Goal: Transaction & Acquisition: Purchase product/service

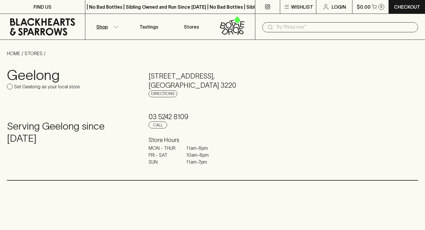
click at [116, 28] on icon "button" at bounding box center [116, 26] width 5 height 2
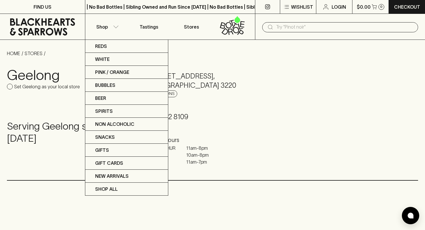
click at [33, 88] on div at bounding box center [212, 115] width 425 height 230
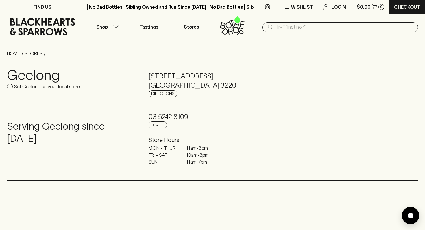
click at [10, 85] on input "Set Geelong as your local store" at bounding box center [10, 87] width 6 height 6
checkbox input "true"
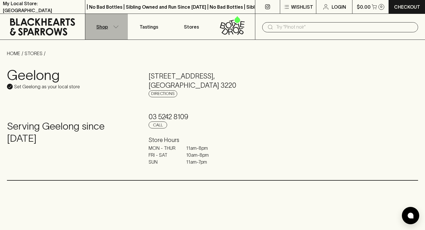
click at [117, 28] on button "Shop" at bounding box center [106, 27] width 42 height 26
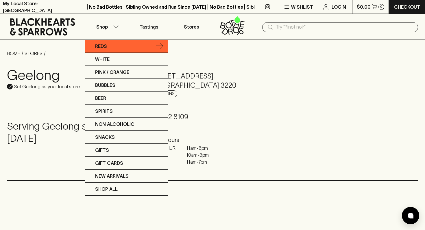
click at [109, 47] on link "Reds" at bounding box center [126, 46] width 83 height 13
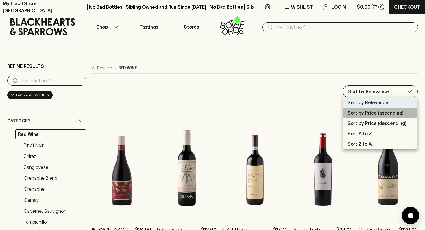
click at [374, 114] on p "Sort by Price (ascending)" at bounding box center [375, 113] width 56 height 7
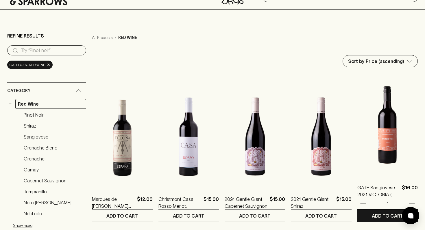
scroll to position [33, 0]
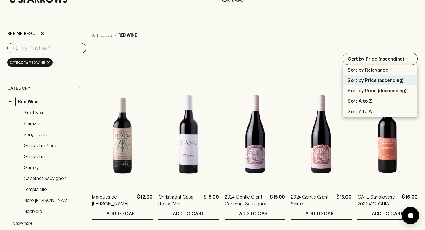
click at [380, 90] on p "Sort by Price (descending)" at bounding box center [376, 90] width 59 height 7
type input "price:desc"
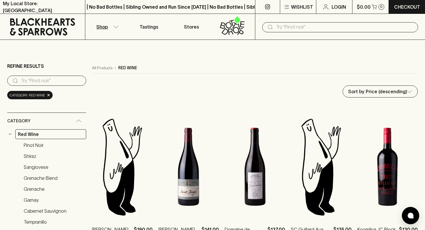
click at [30, 23] on icon at bounding box center [42, 26] width 76 height 17
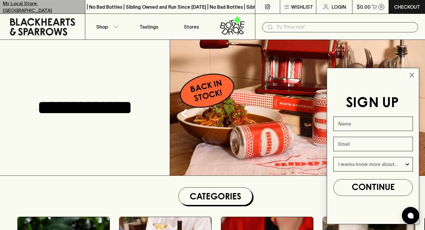
click at [59, 10] on link "My Local Store: [GEOGRAPHIC_DATA]" at bounding box center [42, 7] width 85 height 14
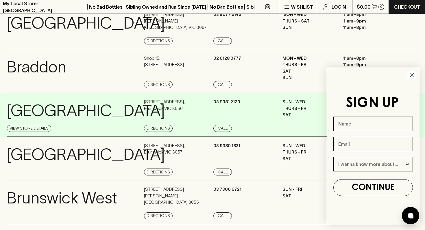
scroll to position [56, 0]
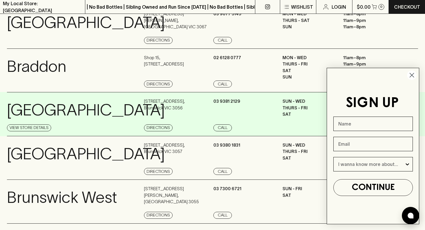
click at [91, 116] on div "Brunswick View Store Details" at bounding box center [75, 114] width 136 height 33
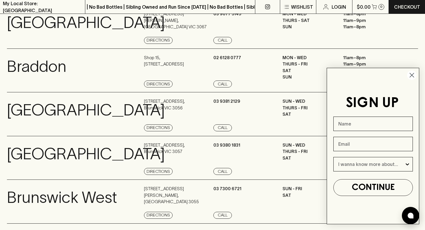
click at [411, 75] on icon "Close dialog" at bounding box center [412, 75] width 4 height 4
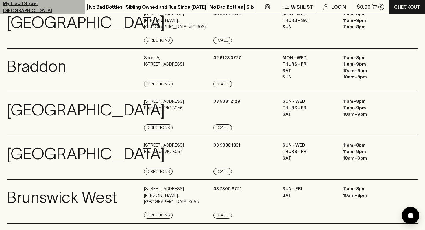
click at [17, 7] on p "My Local Store: [GEOGRAPHIC_DATA]" at bounding box center [42, 7] width 79 height 14
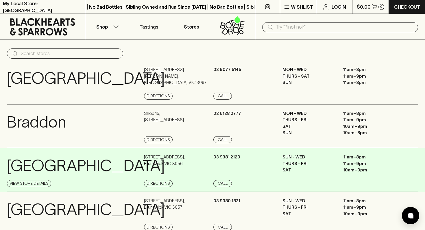
click at [135, 170] on div "Brunswick View Store Details" at bounding box center [75, 170] width 136 height 33
click at [41, 184] on link "View Store Details" at bounding box center [29, 183] width 44 height 7
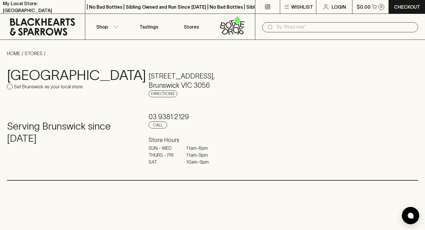
click at [31, 85] on p "Set Brunswick as your local store" at bounding box center [48, 86] width 68 height 7
click at [13, 85] on input "Set Brunswick as your local store" at bounding box center [10, 87] width 6 height 6
checkbox input "true"
click at [115, 27] on icon "button" at bounding box center [116, 26] width 5 height 2
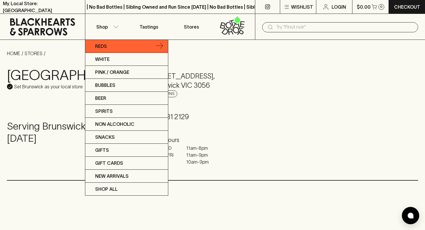
click at [112, 48] on link "Reds" at bounding box center [126, 46] width 83 height 13
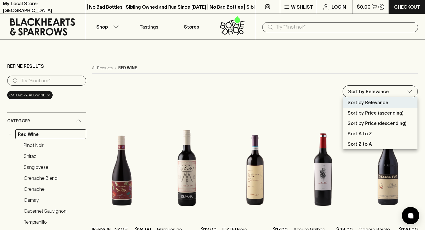
click at [376, 122] on p "Sort by Price (descending)" at bounding box center [376, 123] width 59 height 7
type input "price:desc"
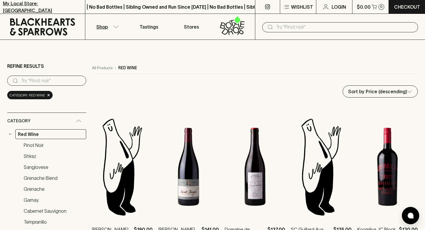
click at [48, 7] on p "My Local Store: [GEOGRAPHIC_DATA]" at bounding box center [42, 7] width 79 height 14
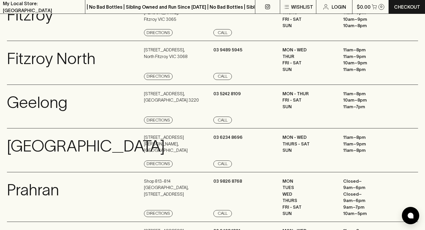
scroll to position [386, 0]
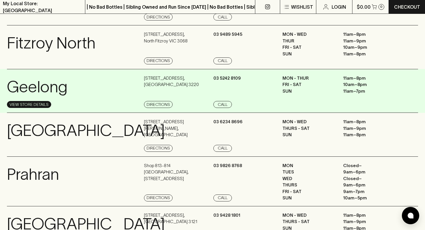
click at [45, 108] on link "View Store Details" at bounding box center [29, 104] width 44 height 7
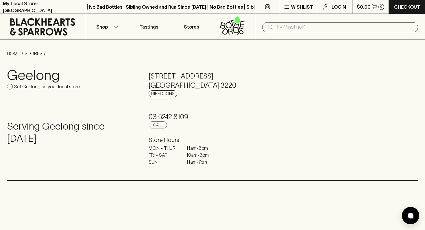
click at [13, 85] on label "Set Geelong as your local store" at bounding box center [43, 86] width 73 height 7
click at [13, 85] on input "Set Geelong as your local store" at bounding box center [10, 87] width 6 height 6
checkbox input "true"
click at [231, 30] on icon at bounding box center [232, 25] width 35 height 19
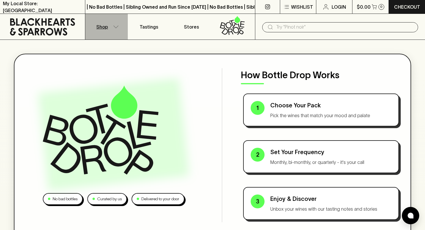
click at [115, 26] on icon "button" at bounding box center [116, 26] width 6 height 3
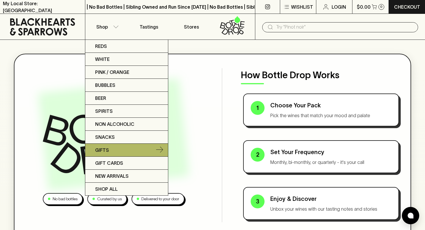
click at [109, 151] on link "Gifts" at bounding box center [126, 150] width 83 height 13
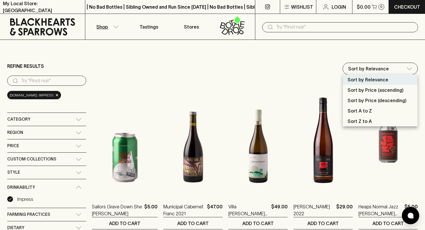
click at [377, 104] on li "Sort by Price (descending)" at bounding box center [380, 100] width 75 height 10
type input "price:desc"
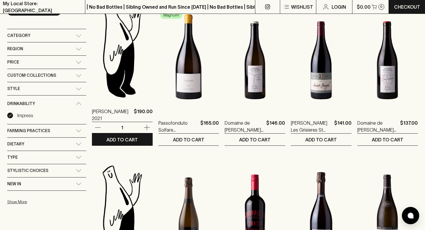
scroll to position [87, 0]
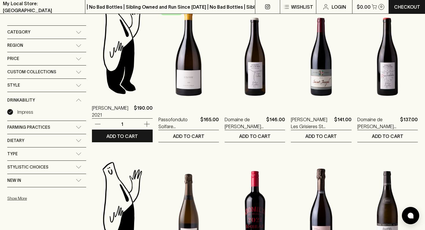
click at [112, 79] on img at bounding box center [122, 45] width 60 height 101
